Goal: Transaction & Acquisition: Subscribe to service/newsletter

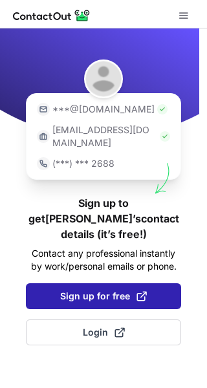
click at [90, 290] on span "Sign up for free" at bounding box center [103, 296] width 87 height 13
